Goal: Task Accomplishment & Management: Use online tool/utility

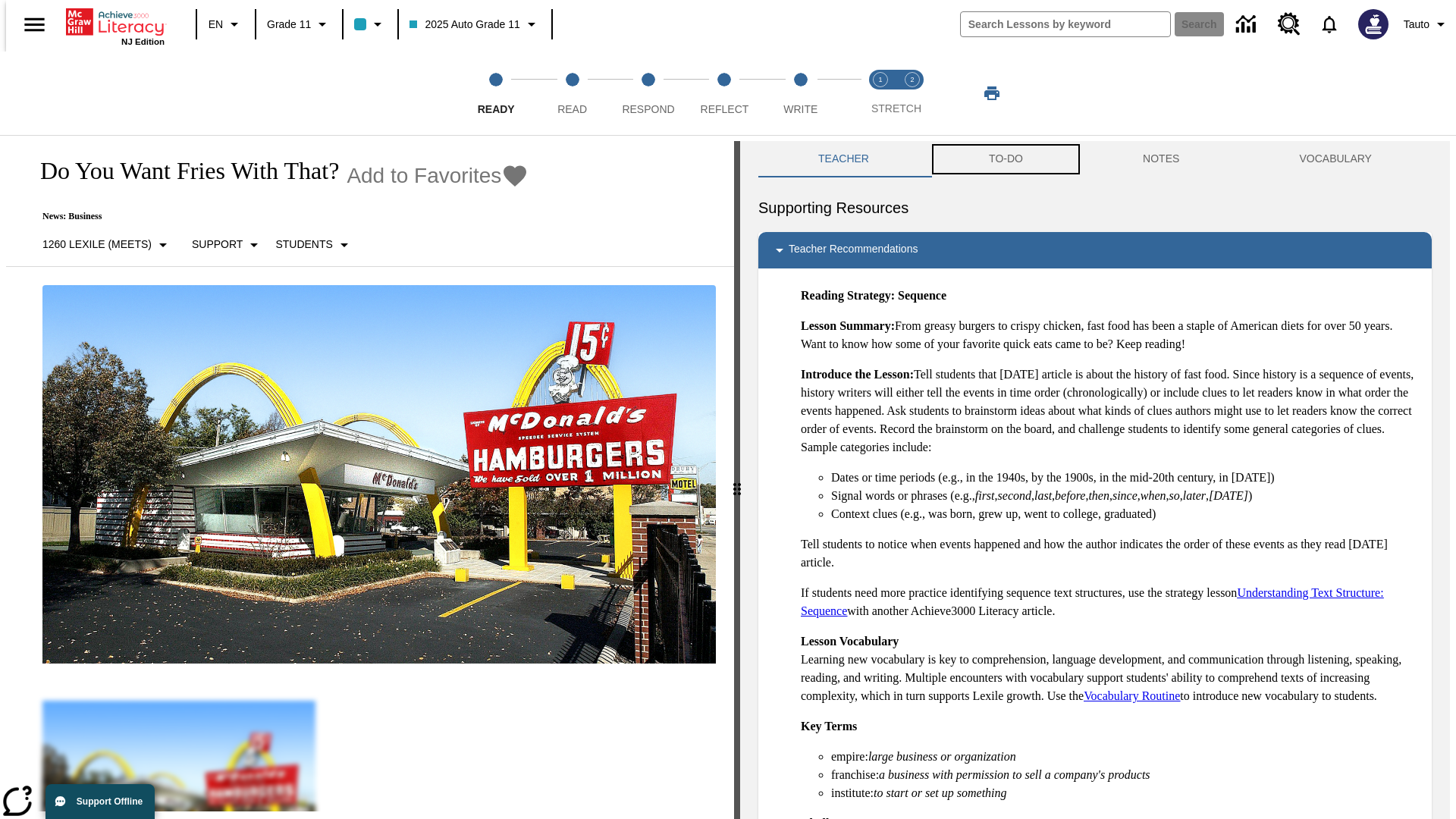
click at [1005, 159] on button "TO-DO" at bounding box center [1006, 158] width 154 height 36
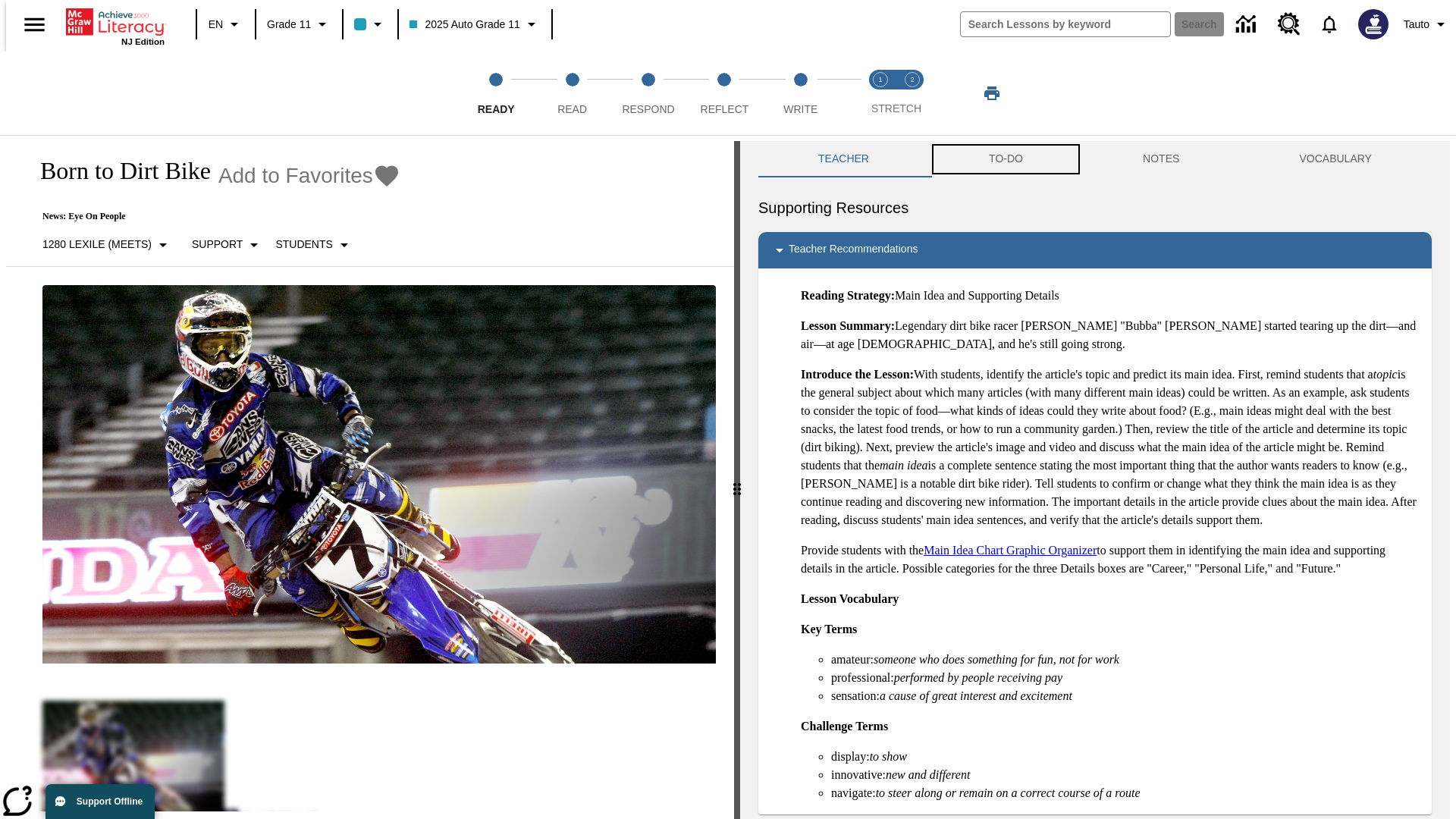
click at [1005, 159] on button "TO-DO" at bounding box center [1006, 158] width 154 height 36
